Goal: Contribute content

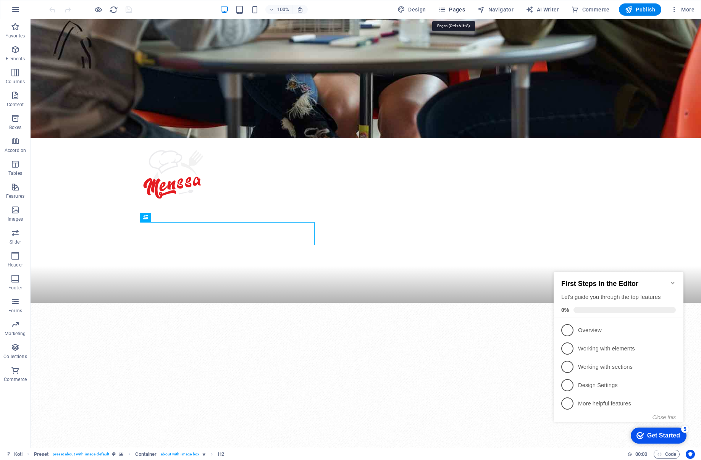
click at [458, 9] on span "Pages" at bounding box center [451, 10] width 27 height 8
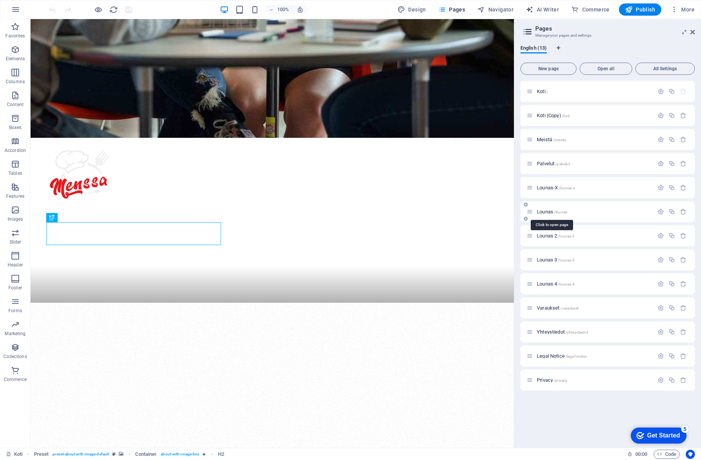
click at [545, 210] on span "Lounas /lounas" at bounding box center [552, 212] width 31 height 6
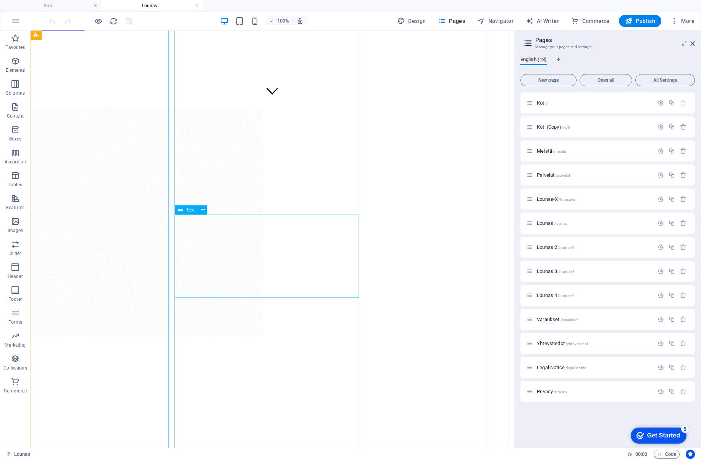
scroll to position [267, 0]
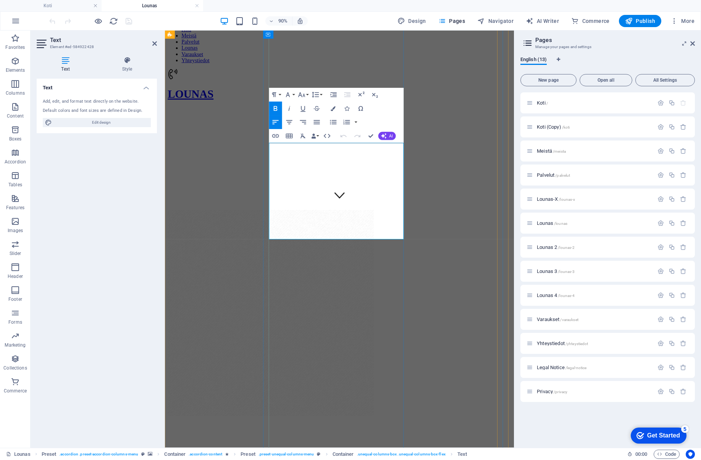
drag, startPoint x: 389, startPoint y: 208, endPoint x: 282, endPoint y: 210, distance: 106.1
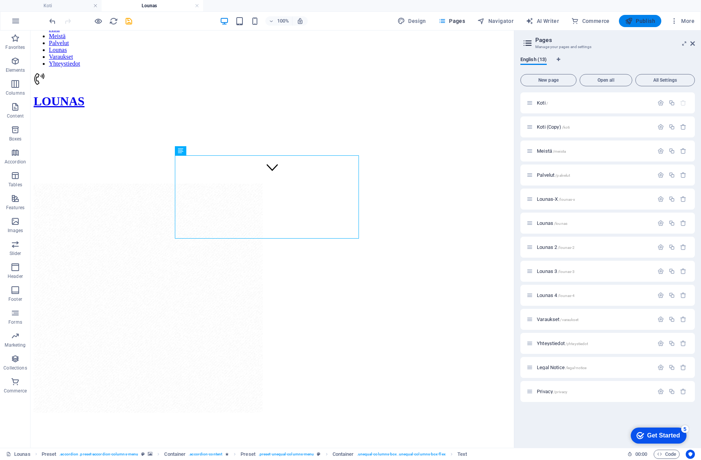
click at [640, 21] on span "Publish" at bounding box center [640, 21] width 30 height 8
